Goal: Task Accomplishment & Management: Manage account settings

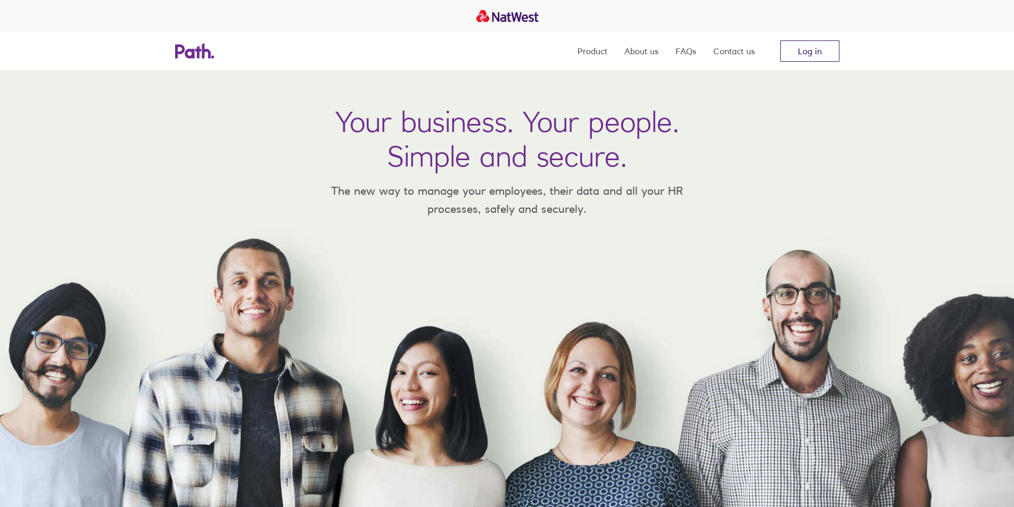
click at [807, 43] on link "Log in" at bounding box center [810, 50] width 59 height 21
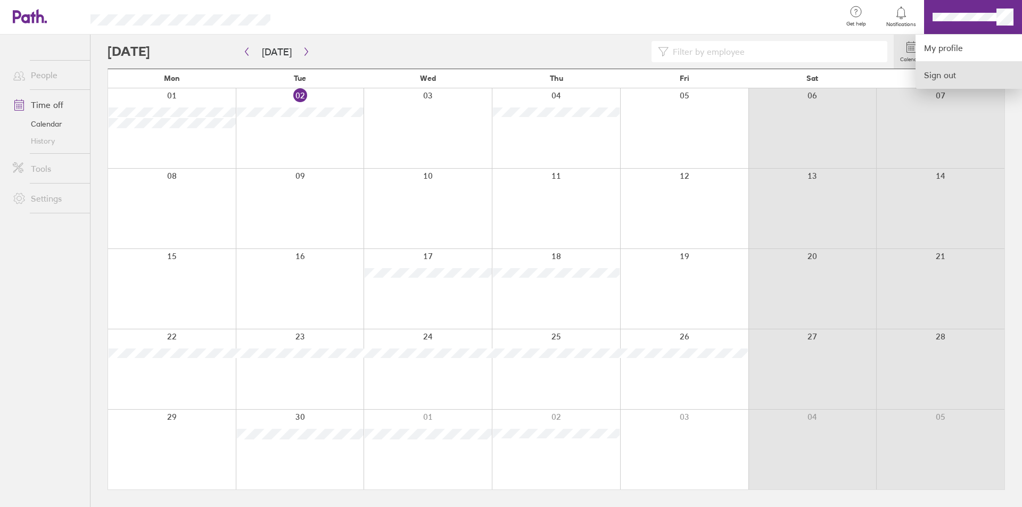
click at [940, 72] on link "Sign out" at bounding box center [969, 75] width 106 height 27
